Goal: Task Accomplishment & Management: Manage account settings

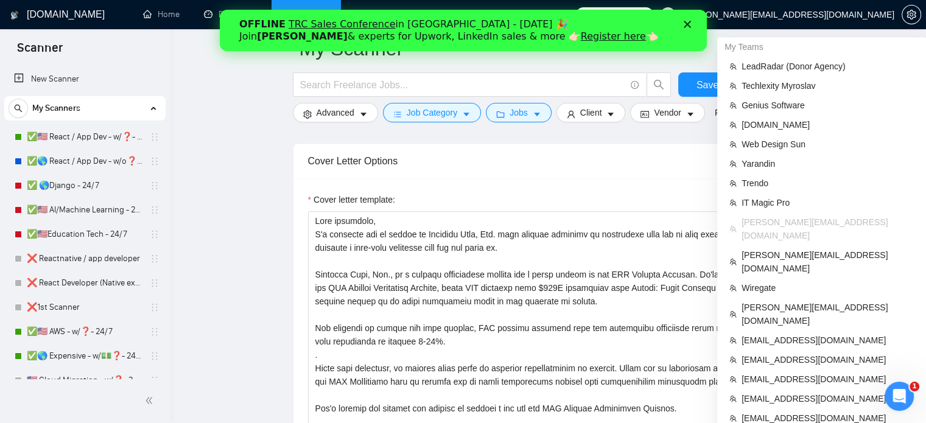
click at [842, 15] on span "[PERSON_NAME][EMAIL_ADDRESS][DOMAIN_NAME]" at bounding box center [787, 15] width 214 height 0
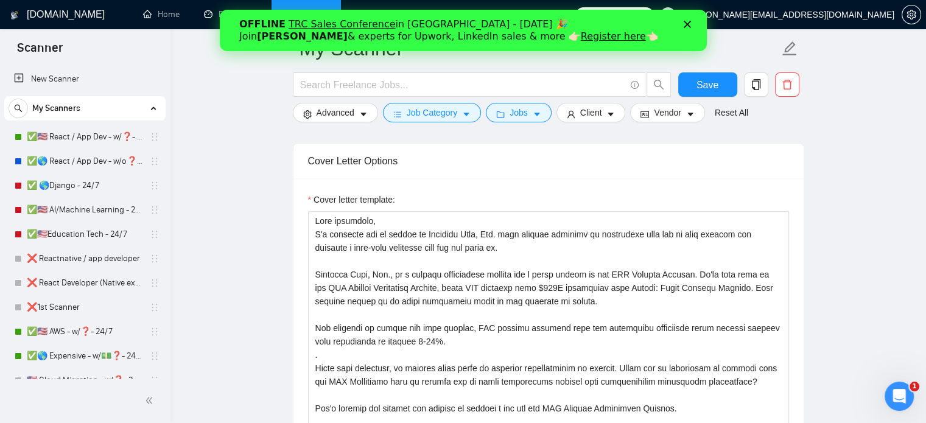
click at [58, 14] on h1 "[DOMAIN_NAME]" at bounding box center [66, 14] width 78 height 29
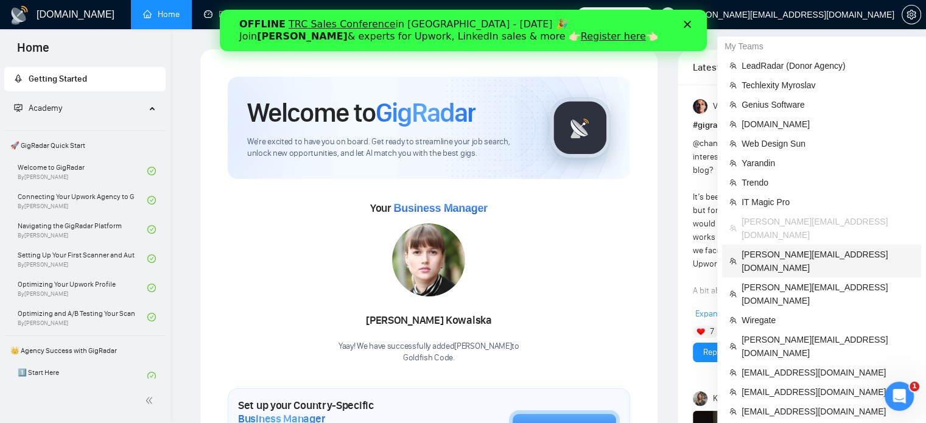
click at [759, 248] on span "[PERSON_NAME][EMAIL_ADDRESS][DOMAIN_NAME]" at bounding box center [827, 261] width 172 height 27
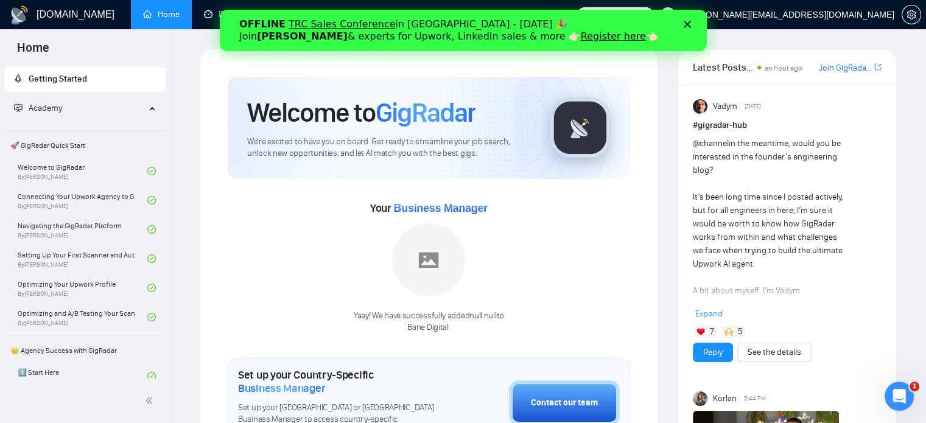
click at [690, 23] on icon "Закрити" at bounding box center [686, 24] width 7 height 7
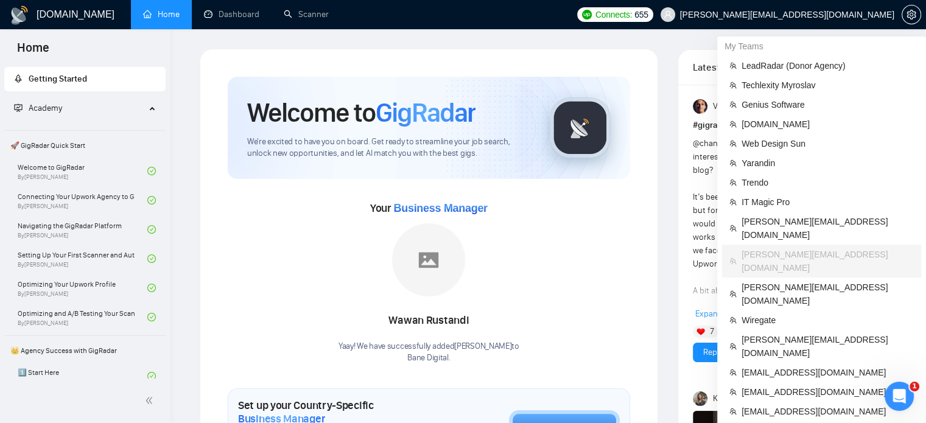
click at [836, 15] on span "[PERSON_NAME][EMAIL_ADDRESS][DOMAIN_NAME]" at bounding box center [787, 15] width 214 height 0
click at [914, 17] on icon "setting" at bounding box center [910, 15] width 9 height 10
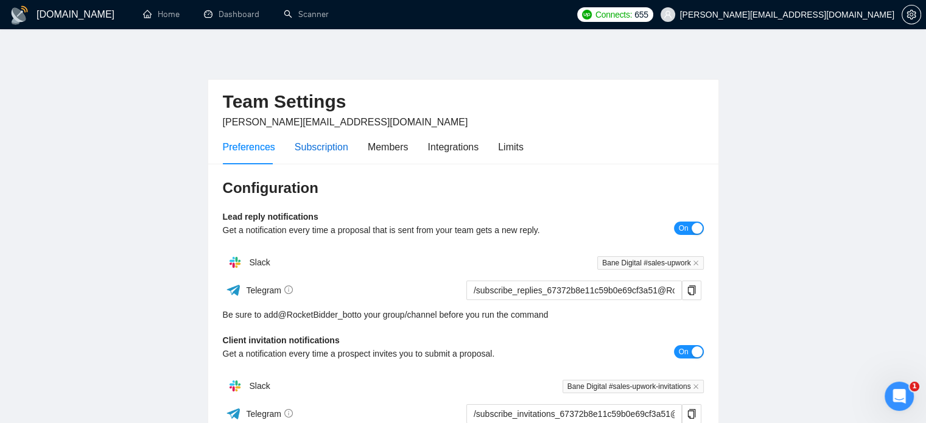
click at [318, 148] on div "Subscription" at bounding box center [322, 146] width 54 height 15
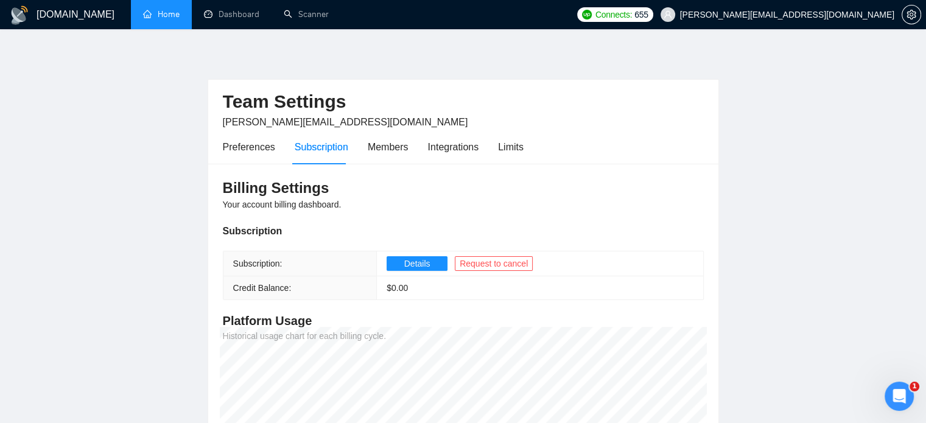
click at [152, 17] on link "Home" at bounding box center [161, 14] width 37 height 10
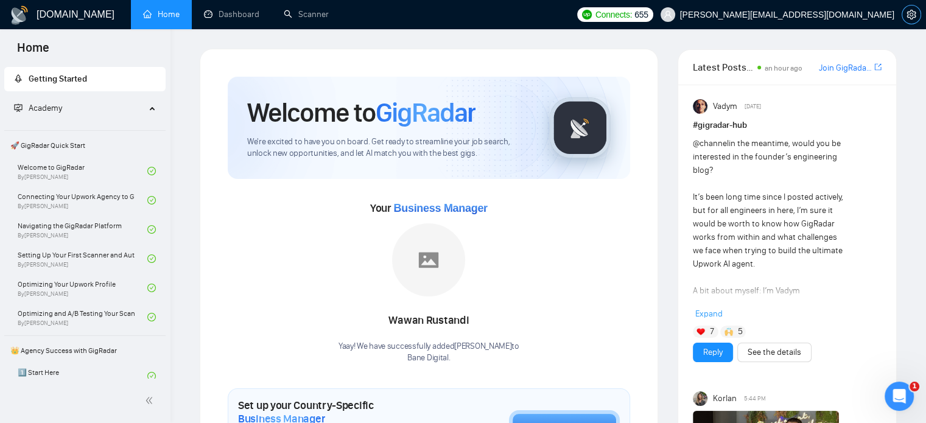
click at [907, 12] on icon "setting" at bounding box center [910, 15] width 9 height 10
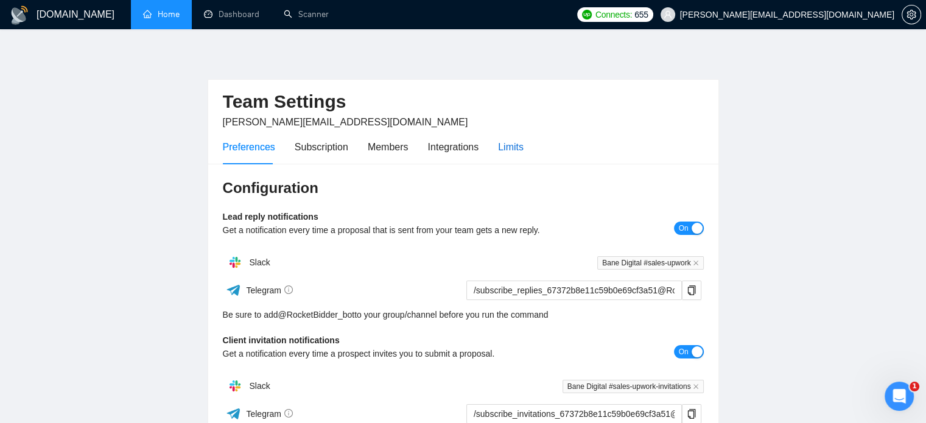
click at [507, 145] on div "Limits" at bounding box center [511, 146] width 26 height 15
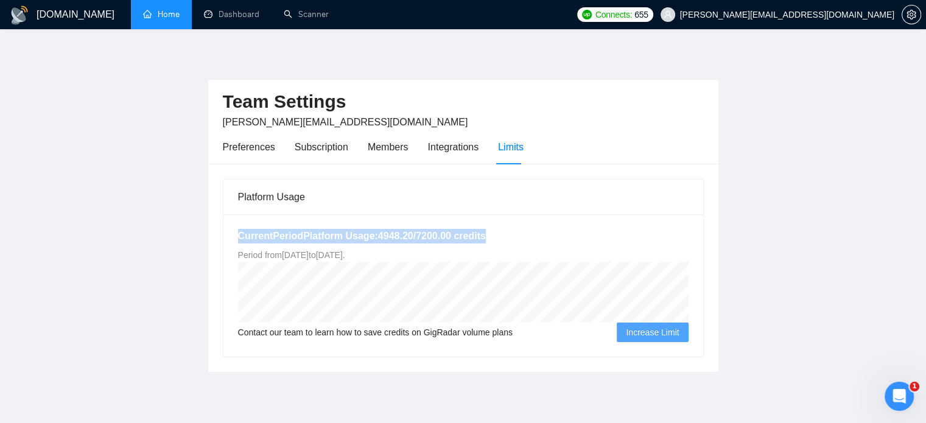
drag, startPoint x: 236, startPoint y: 237, endPoint x: 500, endPoint y: 239, distance: 263.6
click at [500, 239] on div "Current Period Platform Usage: 4948.20 / 7200.00 credits Period from [DATE] to …" at bounding box center [463, 285] width 480 height 142
copy h5 "Current Period Platform Usage: 4948.20 / 7200.00 credits"
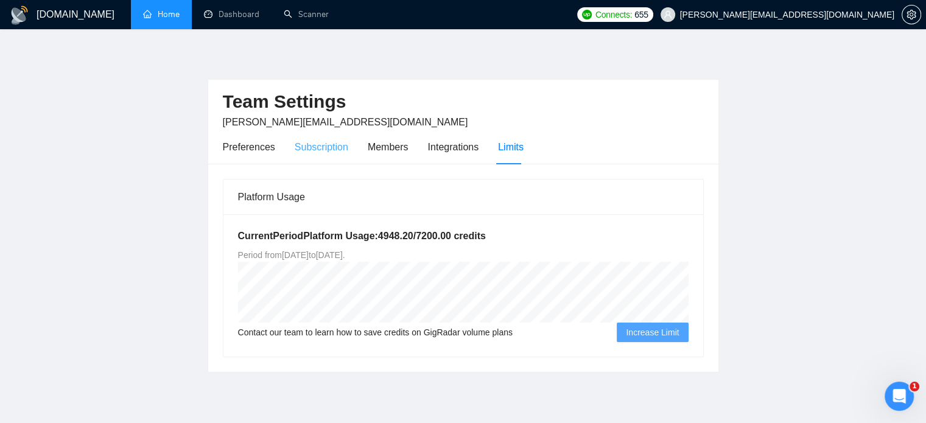
click at [314, 155] on div "Subscription" at bounding box center [322, 147] width 54 height 35
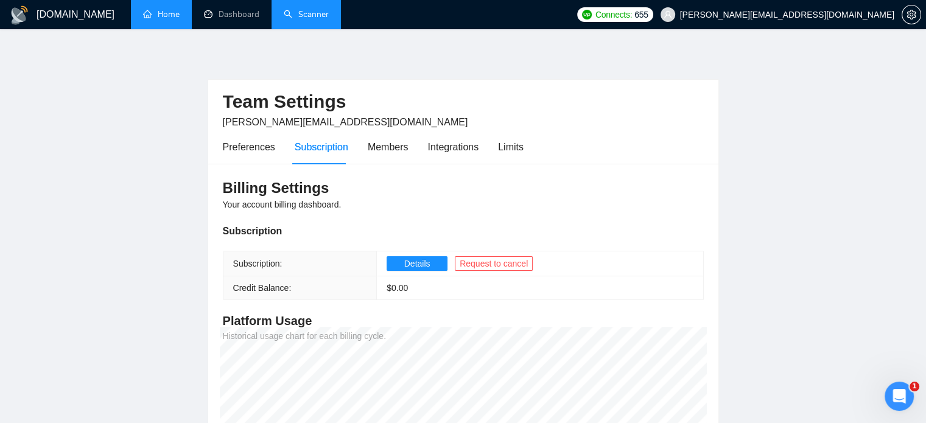
click at [296, 19] on link "Scanner" at bounding box center [306, 14] width 45 height 10
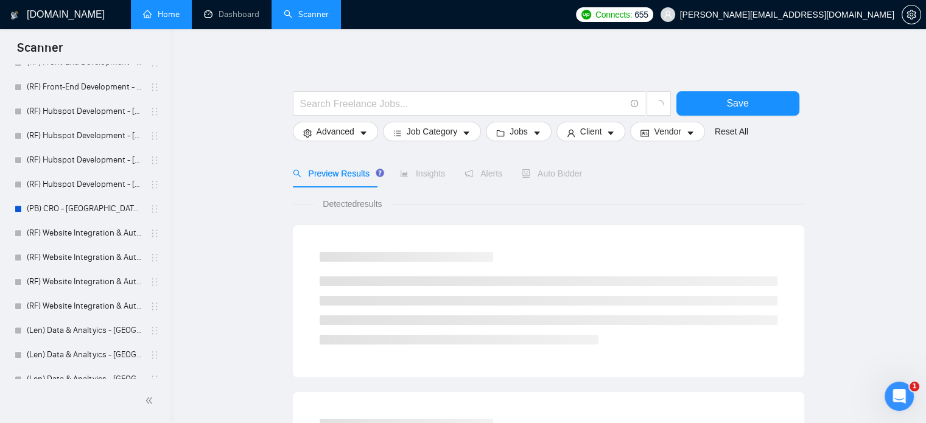
scroll to position [1572, 0]
